Goal: Download file/media

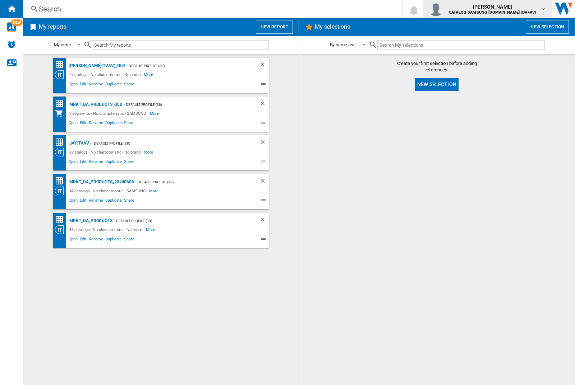
click at [443, 9] on img "button" at bounding box center [436, 9] width 14 height 14
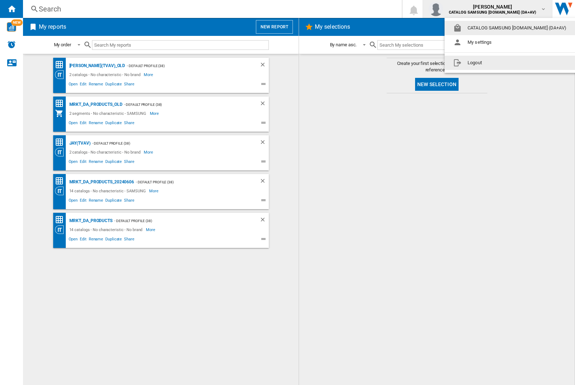
click at [500, 63] on button "Logout" at bounding box center [510, 63] width 133 height 14
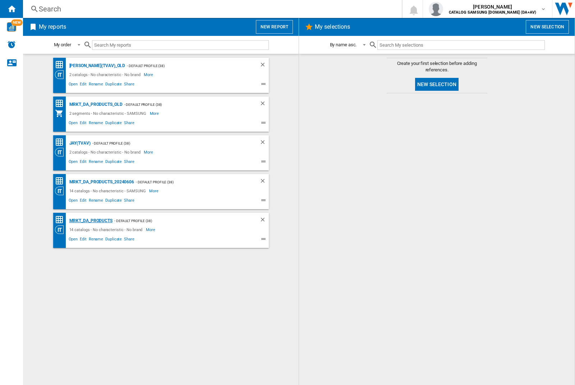
click at [91, 221] on div "MRKT_DA_PRODUCTS" at bounding box center [90, 221] width 45 height 9
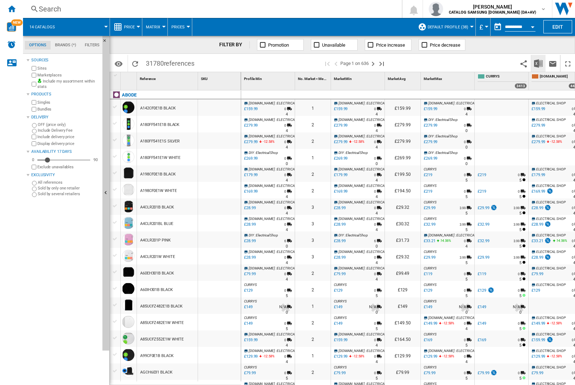
click at [538, 63] on img "Download in Excel" at bounding box center [538, 63] width 9 height 9
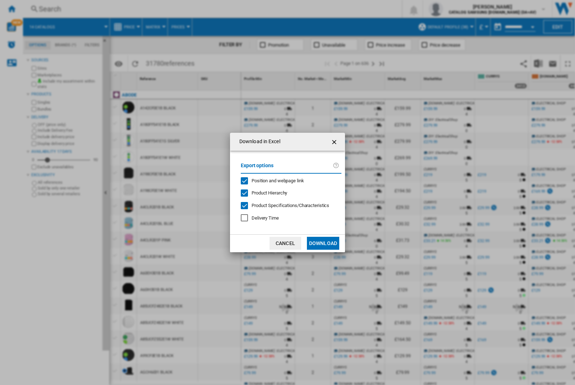
click at [273, 180] on span "Position and webpage link" at bounding box center [277, 180] width 52 height 5
click at [323, 244] on button "Download" at bounding box center [323, 243] width 32 height 13
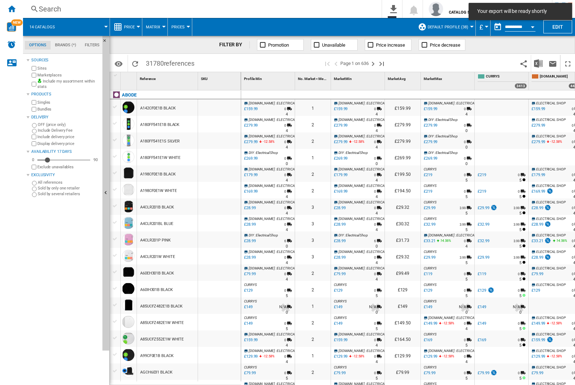
click at [222, 106] on div at bounding box center [219, 107] width 43 height 17
